Goal: Information Seeking & Learning: Learn about a topic

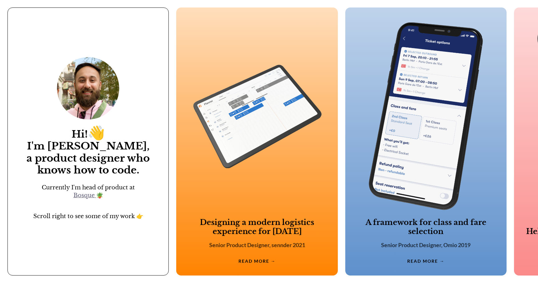
click at [252, 100] on img at bounding box center [256, 116] width 131 height 188
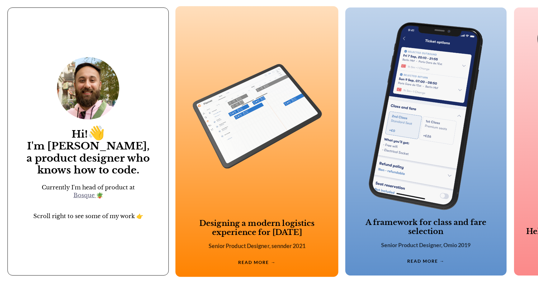
scroll to position [0, 42]
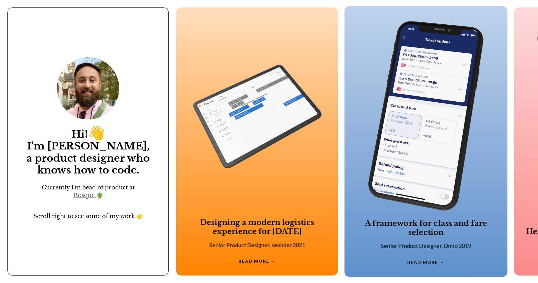
click at [356, 191] on div "A framework for class and fare selection Senior Product Designer, Omio 2019 REA…" at bounding box center [426, 141] width 163 height 270
